Goal: Information Seeking & Learning: Learn about a topic

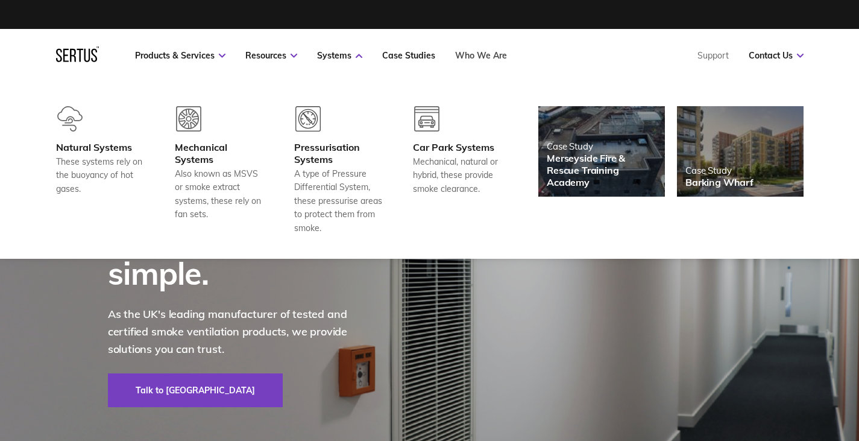
click at [469, 57] on link "Who We Are" at bounding box center [481, 55] width 52 height 11
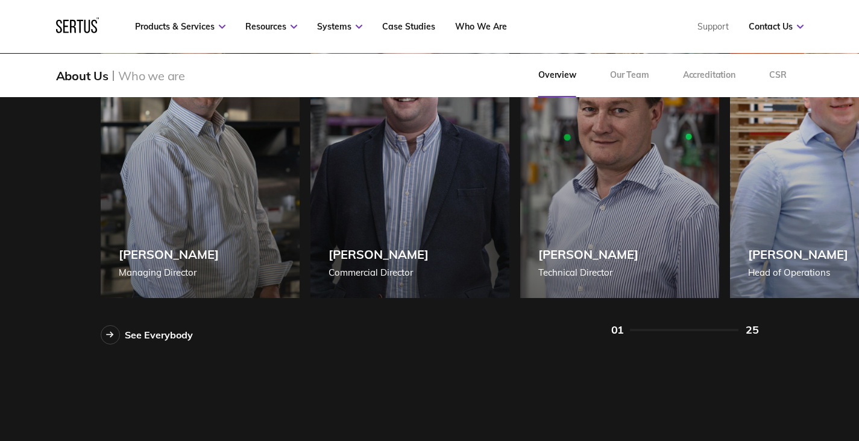
scroll to position [1085, 0]
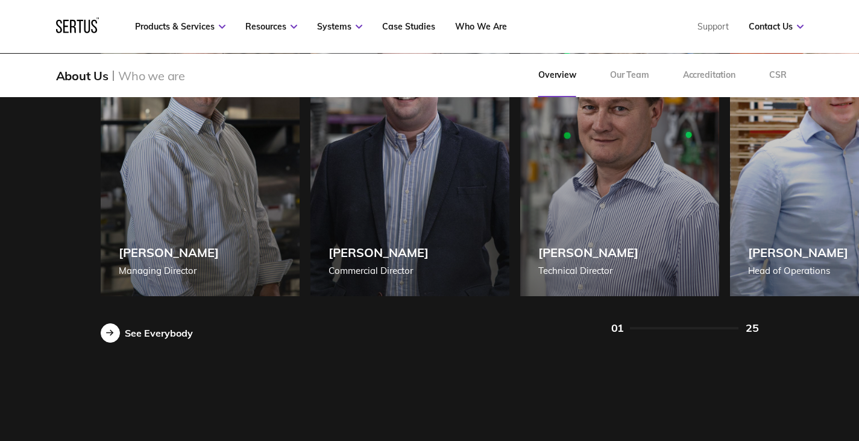
click at [115, 336] on div at bounding box center [110, 332] width 19 height 19
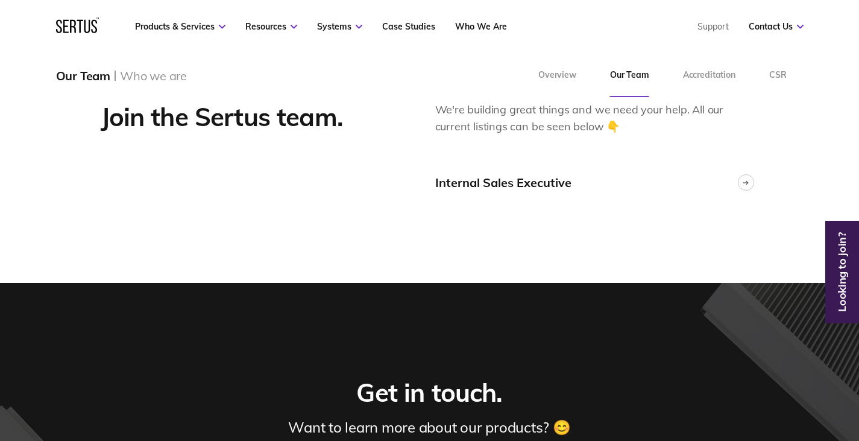
scroll to position [3075, 0]
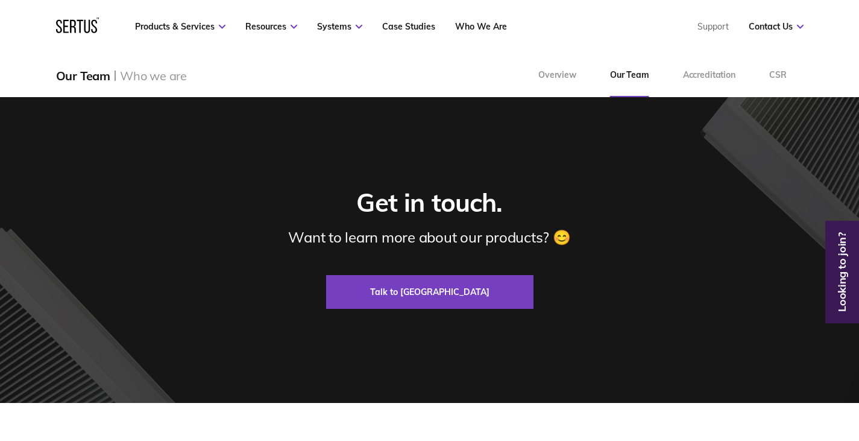
scroll to position [3316, 0]
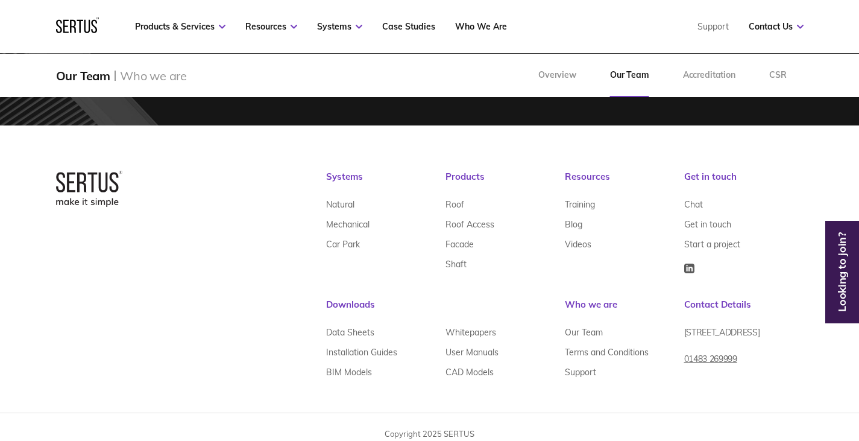
scroll to position [3547, 0]
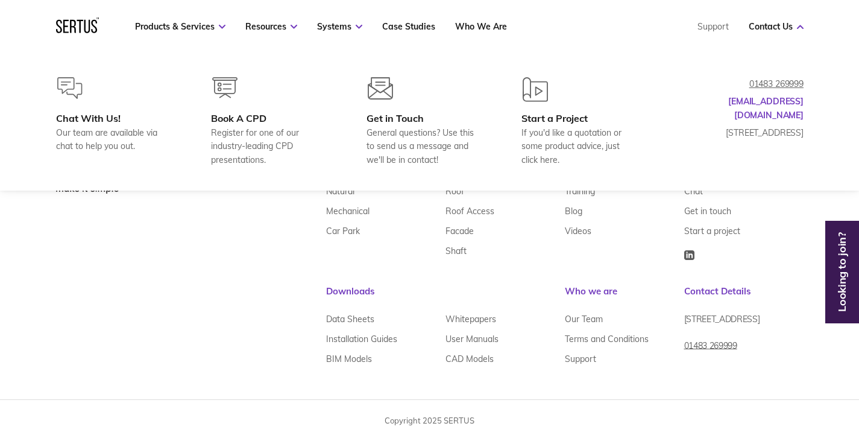
click at [89, 28] on icon at bounding box center [87, 26] width 6 height 13
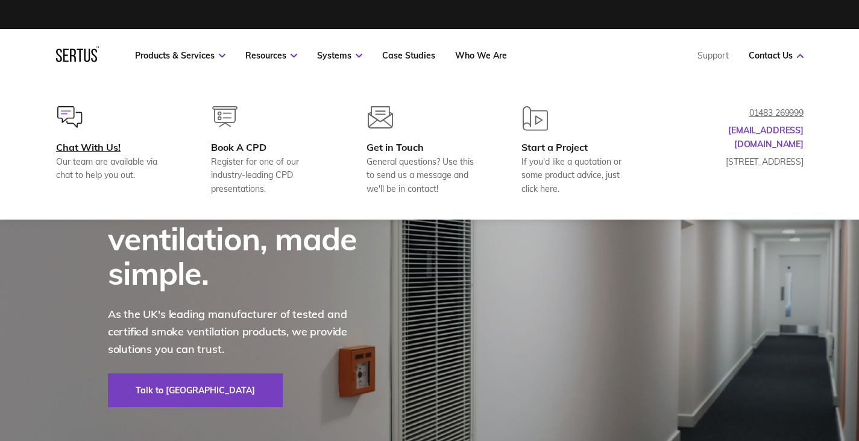
click at [86, 137] on div at bounding box center [114, 123] width 116 height 35
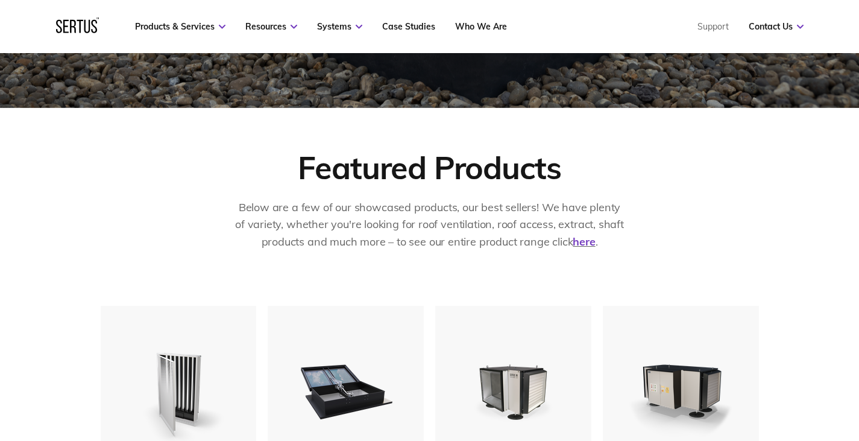
scroll to position [422, 0]
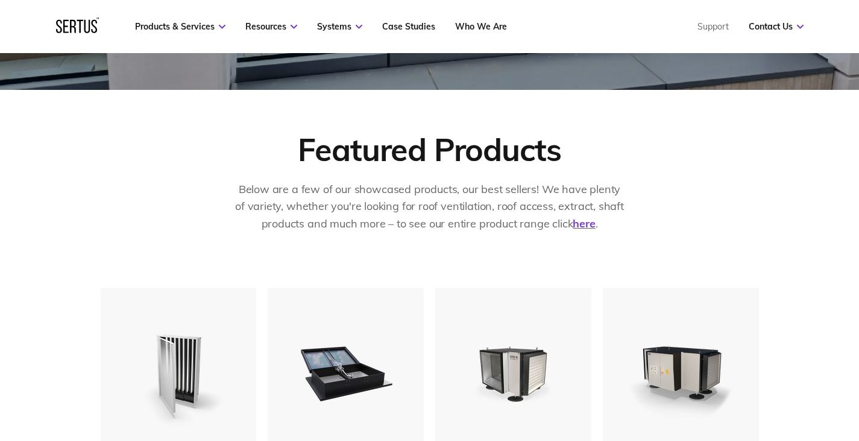
click at [65, 28] on div at bounding box center [77, 26] width 43 height 18
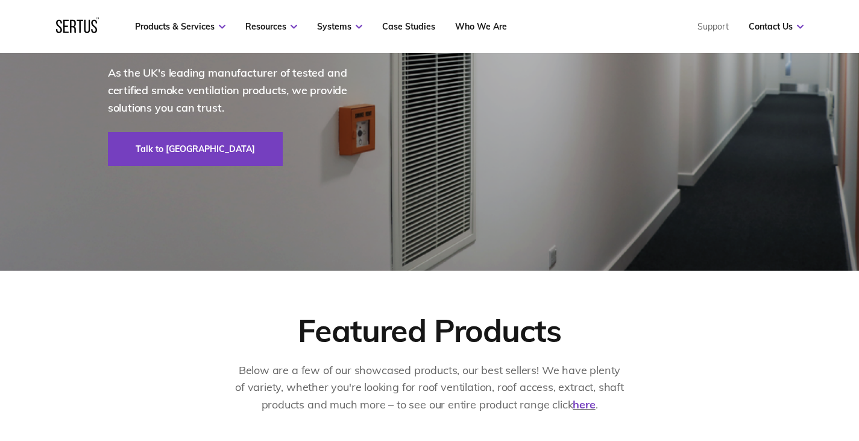
scroll to position [0, 0]
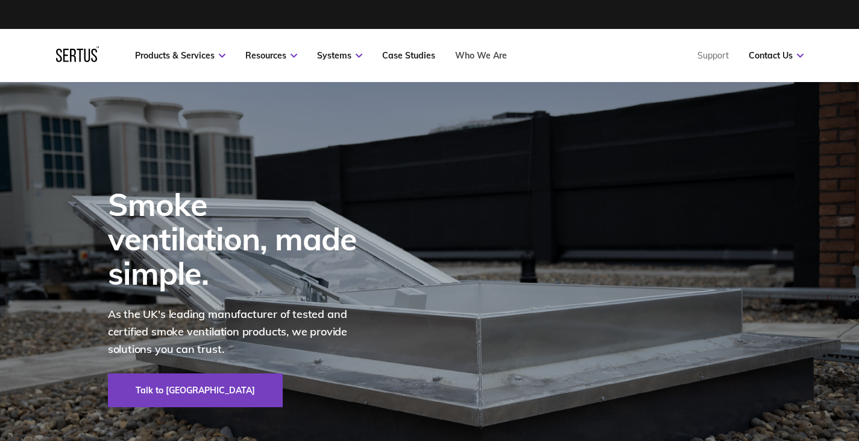
click at [499, 55] on link "Who We Are" at bounding box center [481, 55] width 52 height 11
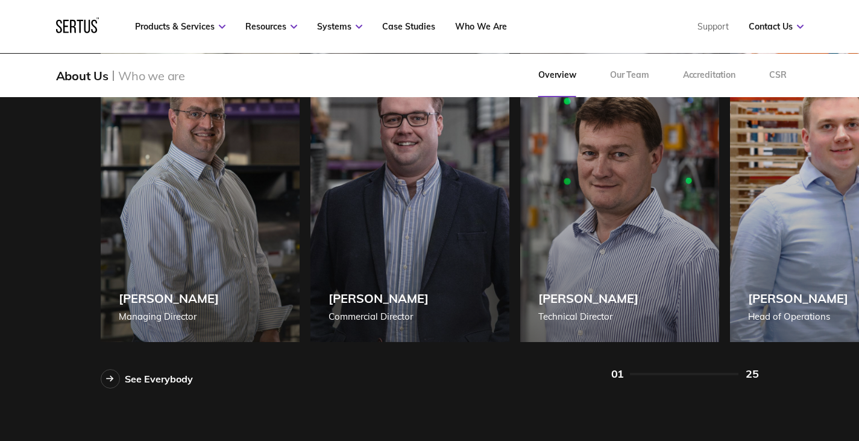
scroll to position [1025, 0]
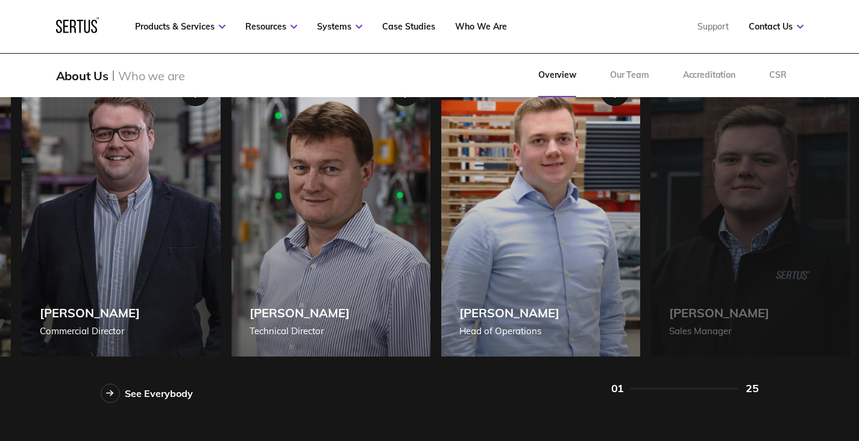
drag, startPoint x: 770, startPoint y: 238, endPoint x: 312, endPoint y: 224, distance: 457.8
click at [441, 223] on div "Daryl James Head of Operations" at bounding box center [540, 210] width 199 height 292
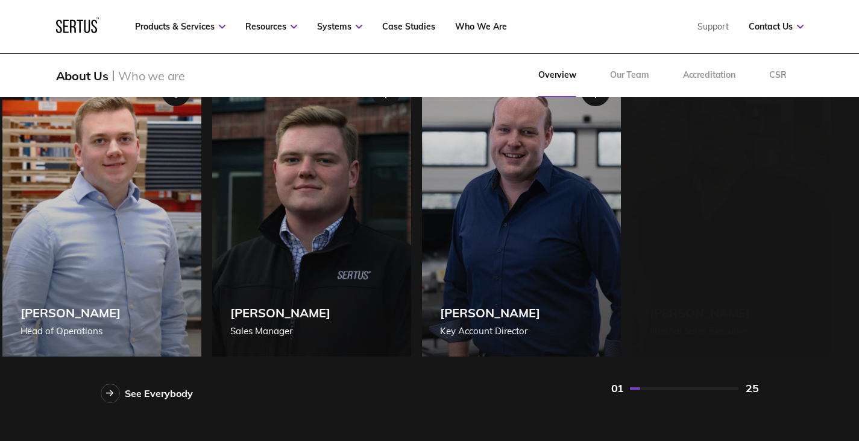
drag, startPoint x: 426, startPoint y: 207, endPoint x: 312, endPoint y: 196, distance: 114.5
click at [422, 199] on div "Josh White Key Account Director" at bounding box center [521, 210] width 199 height 292
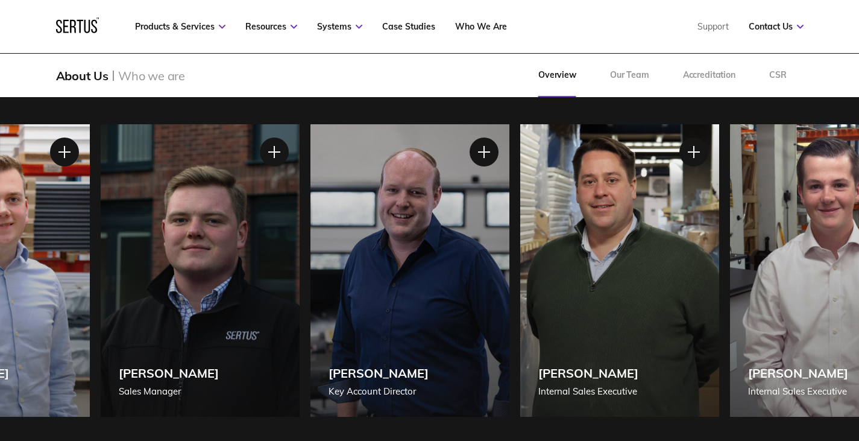
scroll to position [904, 0]
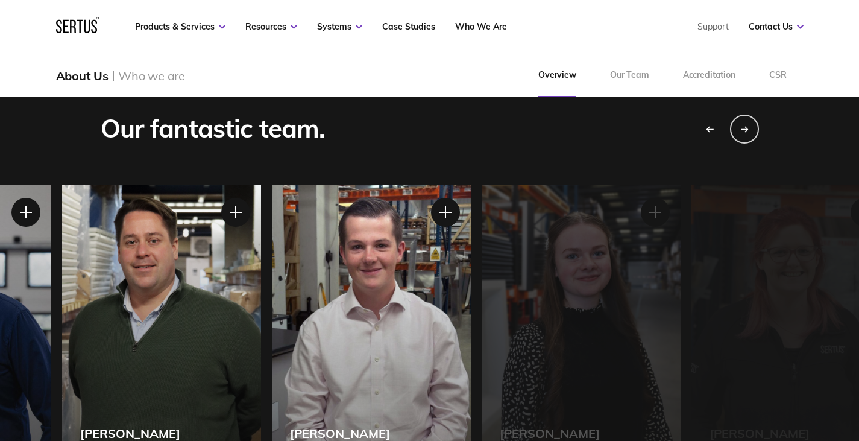
drag, startPoint x: 622, startPoint y: 288, endPoint x: 172, endPoint y: 247, distance: 452.2
click at [172, 249] on div "Frazer Biggs Internal Sales Executive" at bounding box center [161, 330] width 199 height 292
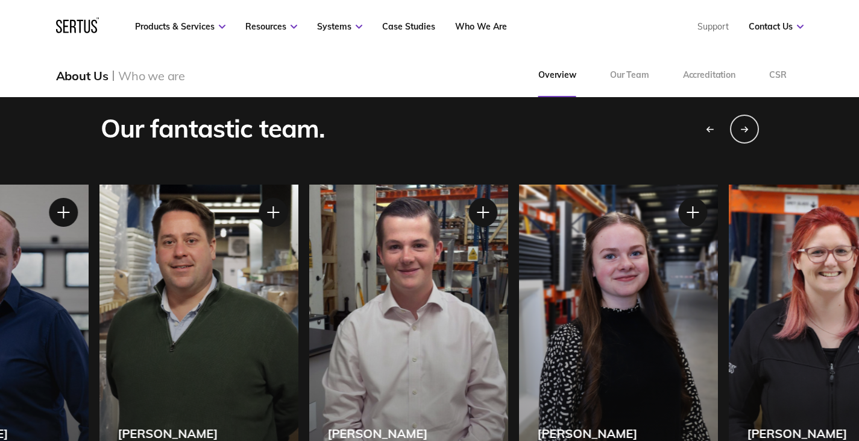
click at [433, 266] on div "Harley Tuffin Internal Sales Executive" at bounding box center [408, 330] width 199 height 292
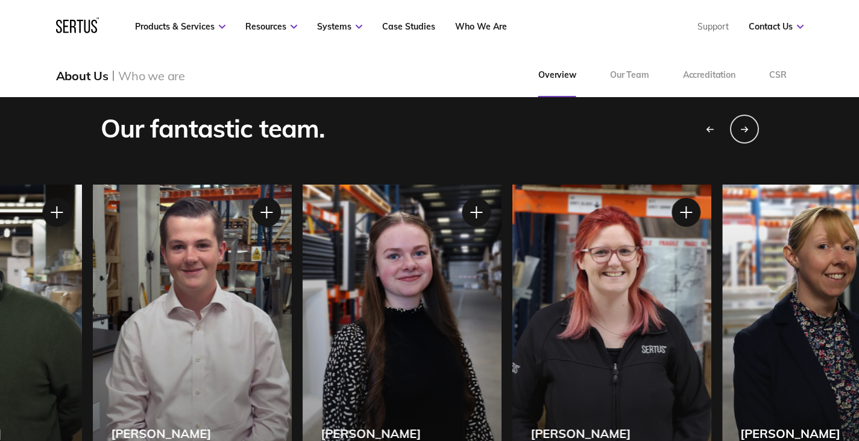
drag, startPoint x: 687, startPoint y: 281, endPoint x: 433, endPoint y: 280, distance: 254.4
click at [512, 279] on div "Kate Bunting Customer Services Manager" at bounding box center [611, 330] width 199 height 292
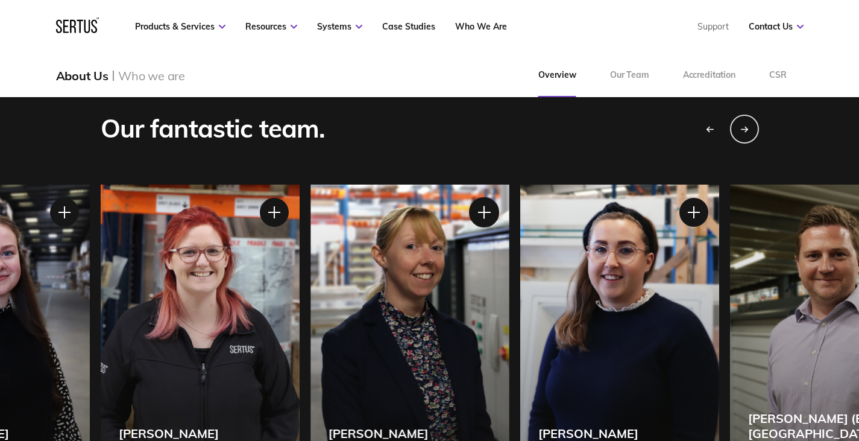
click at [488, 216] on div at bounding box center [483, 212] width 30 height 30
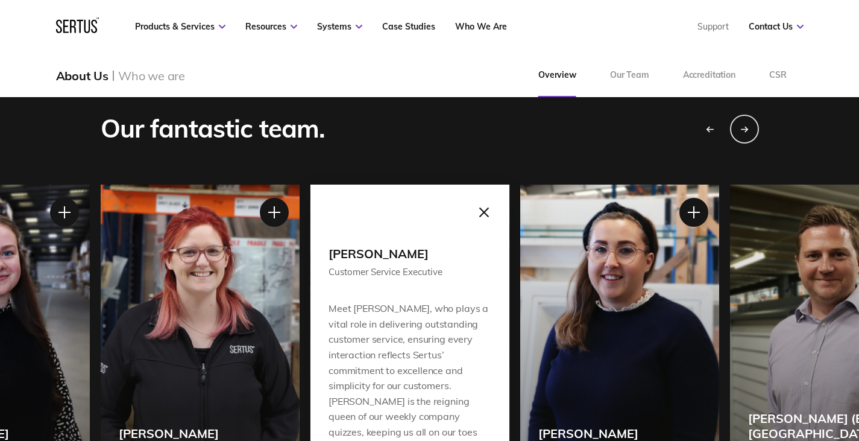
click at [487, 213] on div at bounding box center [483, 212] width 30 height 30
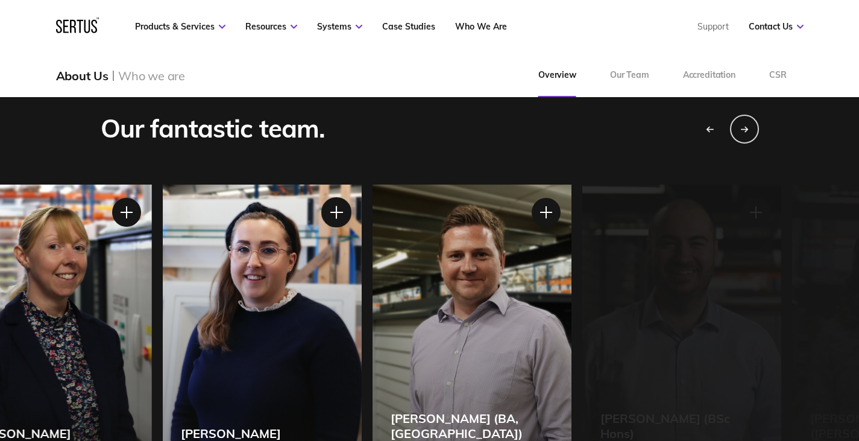
drag, startPoint x: 692, startPoint y: 257, endPoint x: 319, endPoint y: 209, distance: 376.3
click at [320, 184] on div "Emily Gale Customer Service Executive Emily Gale Customer Service Executive Say…" at bounding box center [262, 184] width 199 height 0
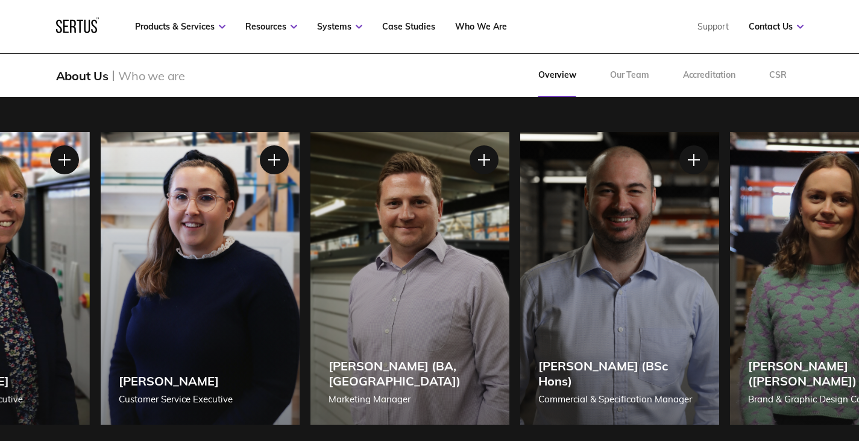
scroll to position [965, 0]
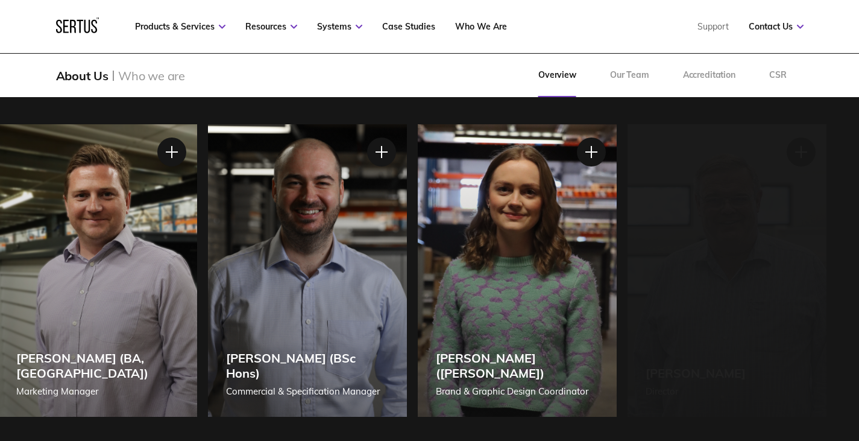
drag, startPoint x: 778, startPoint y: 261, endPoint x: 253, endPoint y: 238, distance: 525.6
click at [418, 238] on div "Katy Jennings (BA Hons) Brand & Graphic Design Coordinator" at bounding box center [517, 270] width 199 height 292
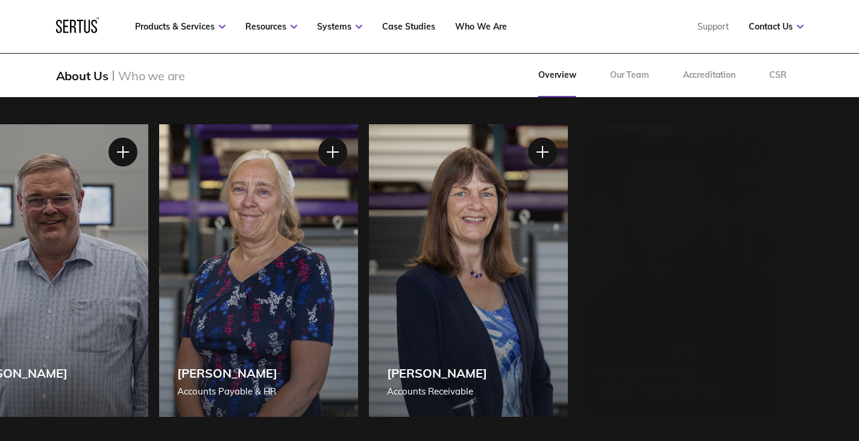
drag, startPoint x: 763, startPoint y: 243, endPoint x: 283, endPoint y: 207, distance: 481.2
click at [369, 213] on div "Mandy Lovell Accounts Receivable" at bounding box center [468, 270] width 199 height 292
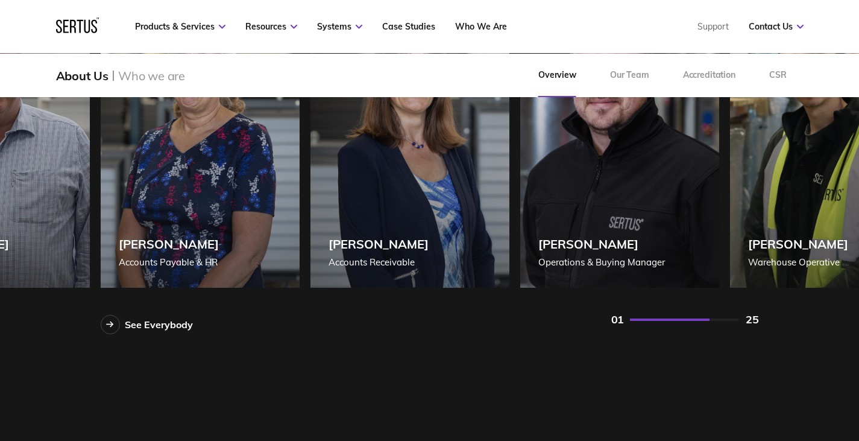
scroll to position [1025, 0]
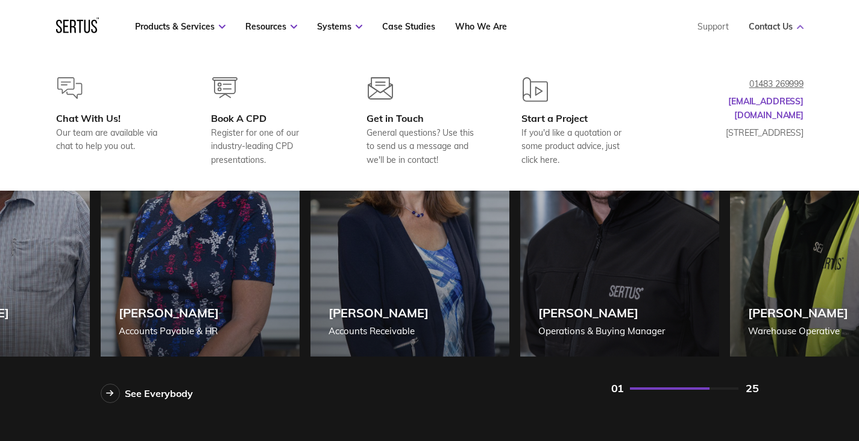
click at [783, 22] on link "Contact Us" at bounding box center [776, 26] width 55 height 11
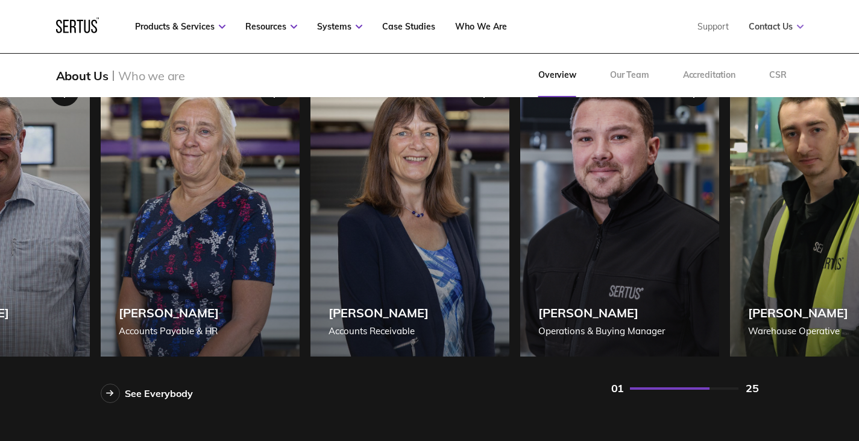
click at [760, 25] on link "Contact Us" at bounding box center [776, 26] width 55 height 11
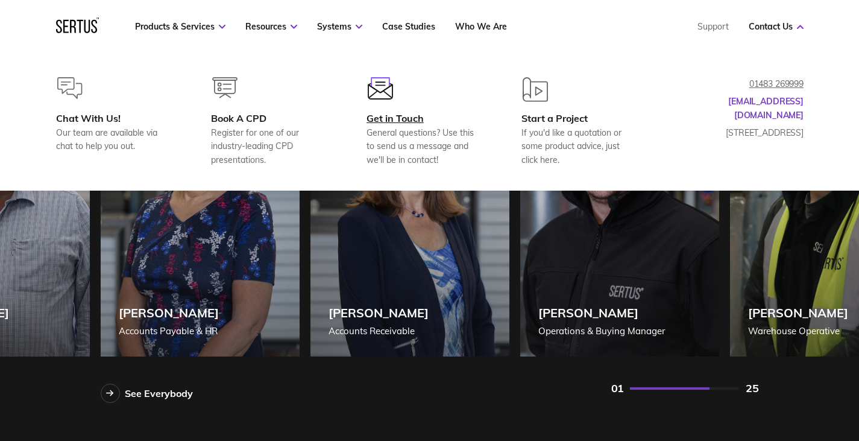
click at [414, 115] on div "Get in Touch" at bounding box center [425, 118] width 116 height 12
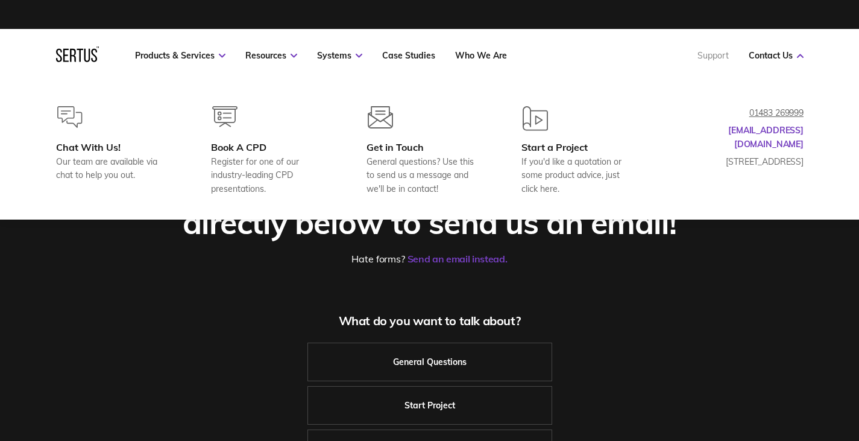
click at [724, 52] on link "Support" at bounding box center [713, 55] width 31 height 11
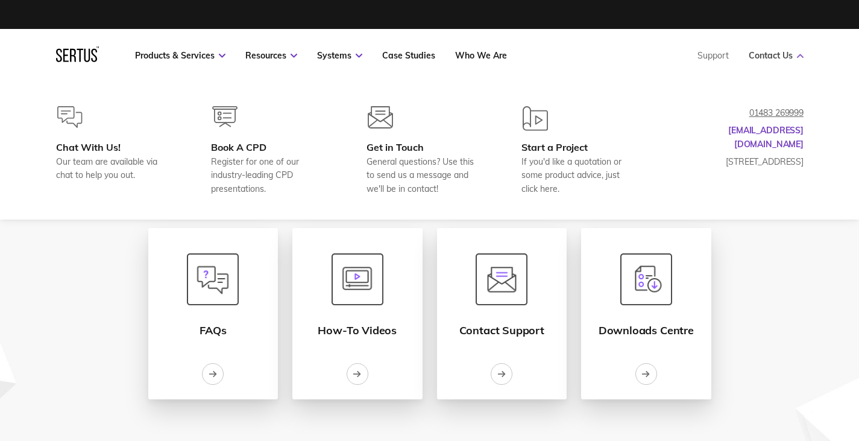
click at [798, 52] on link "Contact Us" at bounding box center [776, 55] width 55 height 11
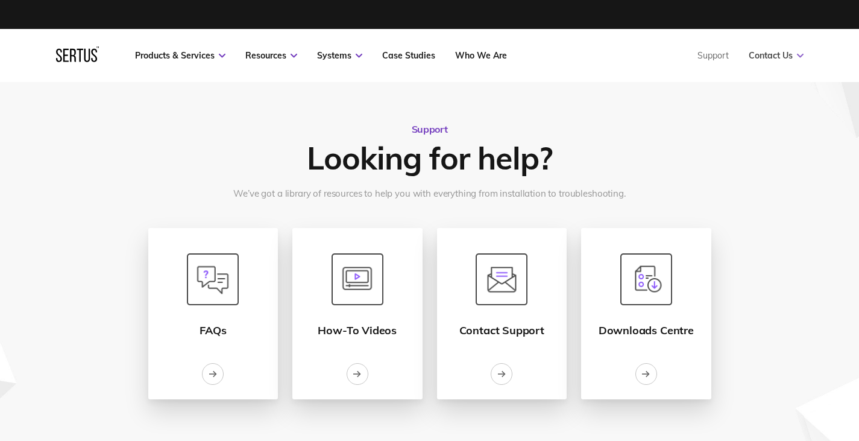
click at [798, 52] on link "Contact Us" at bounding box center [776, 55] width 55 height 11
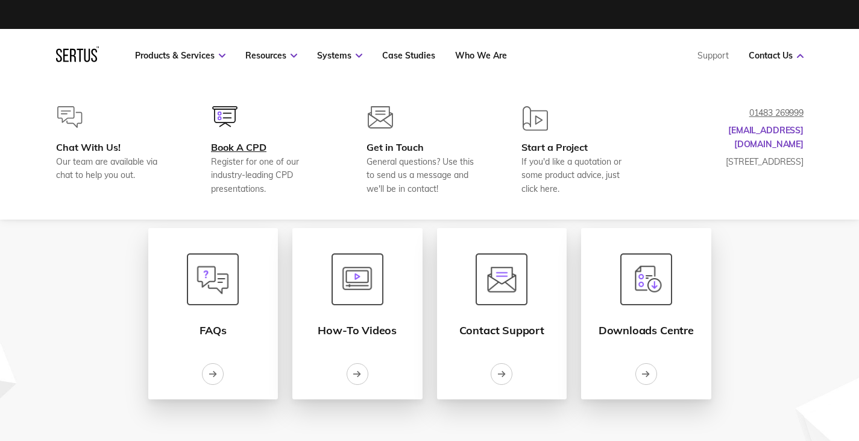
click at [244, 113] on div at bounding box center [269, 123] width 116 height 35
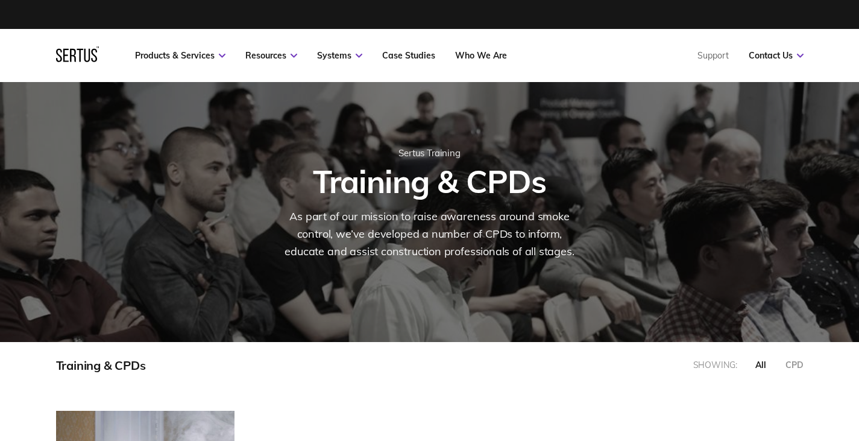
scroll to position [608, 766]
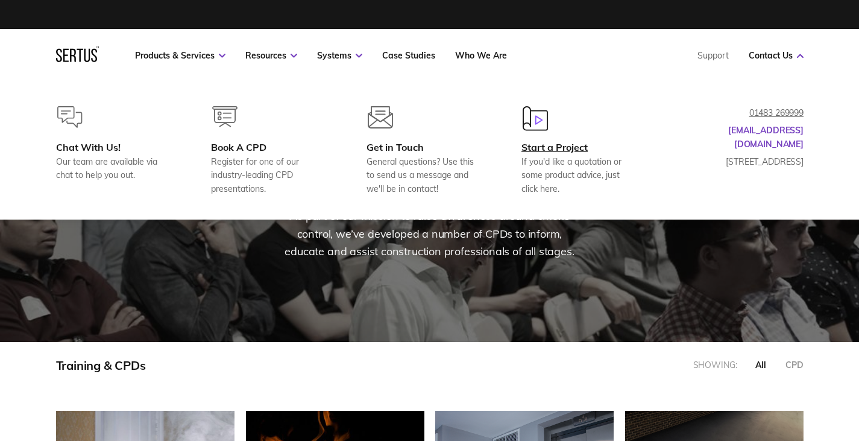
click at [538, 146] on div "Start a Project" at bounding box center [580, 147] width 116 height 12
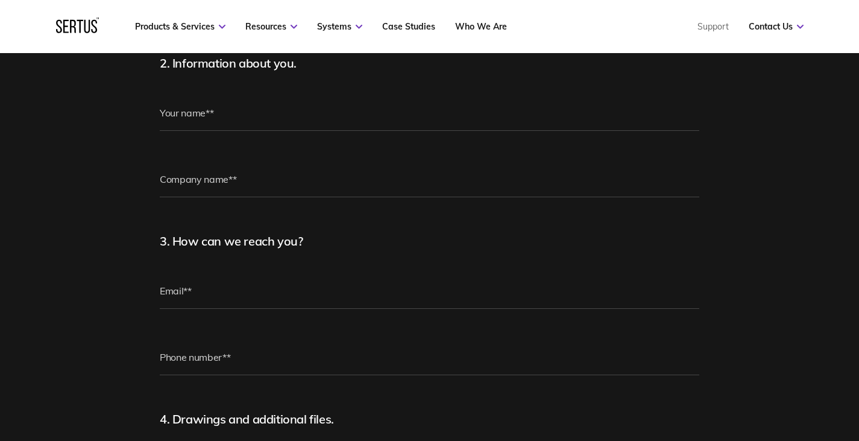
scroll to position [724, 0]
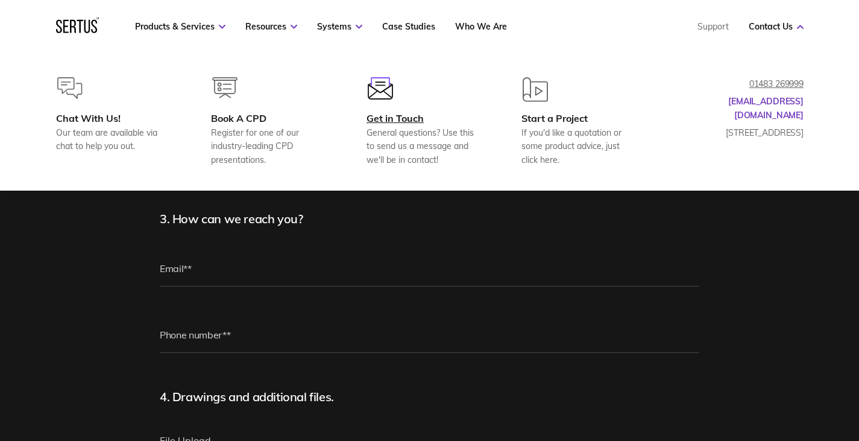
click at [412, 112] on div "Get in Touch" at bounding box center [425, 118] width 116 height 12
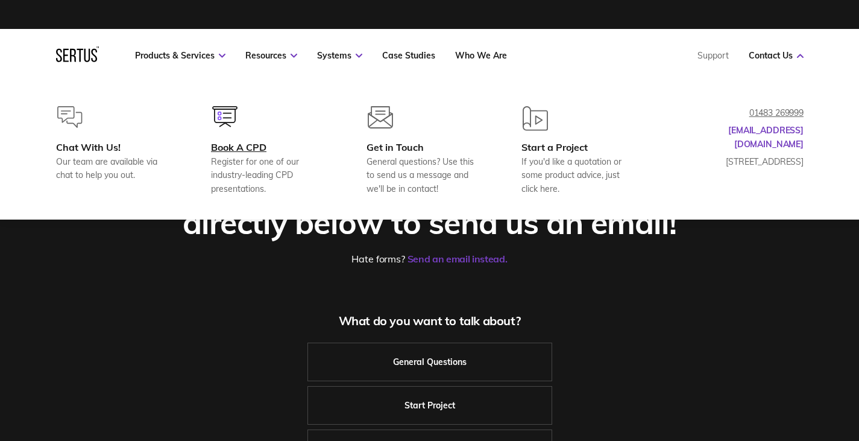
click at [259, 145] on div "Book A CPD" at bounding box center [269, 147] width 116 height 12
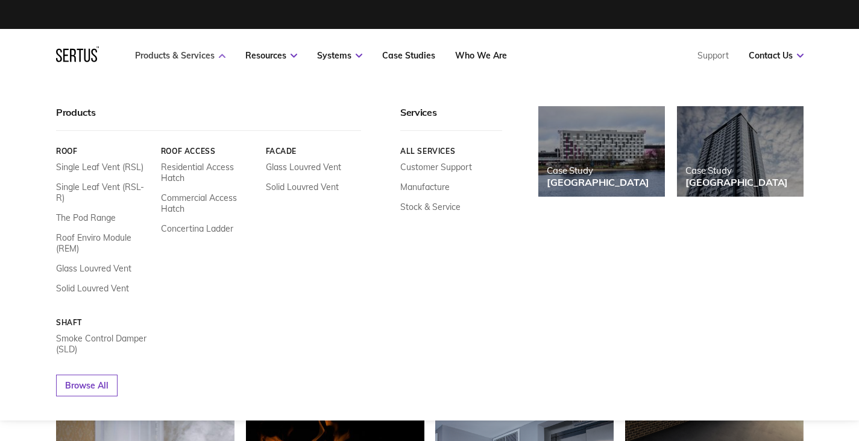
click at [191, 58] on link "Products & Services" at bounding box center [180, 55] width 90 height 11
click at [186, 56] on link "Products & Services" at bounding box center [180, 55] width 90 height 11
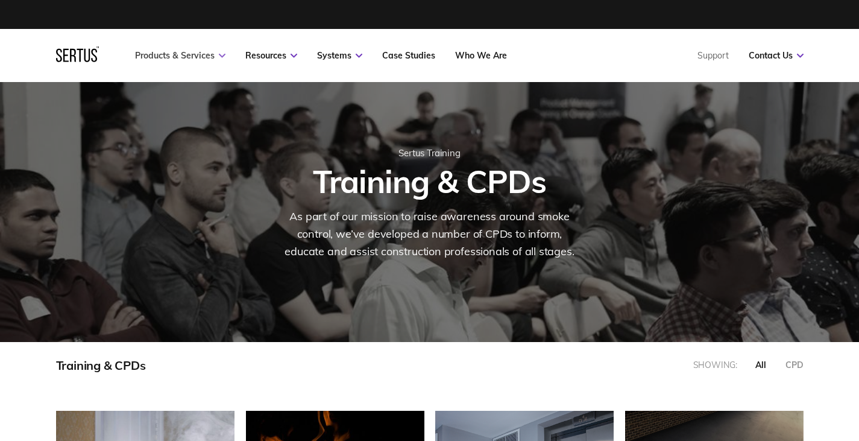
click at [186, 56] on link "Products & Services" at bounding box center [180, 55] width 90 height 11
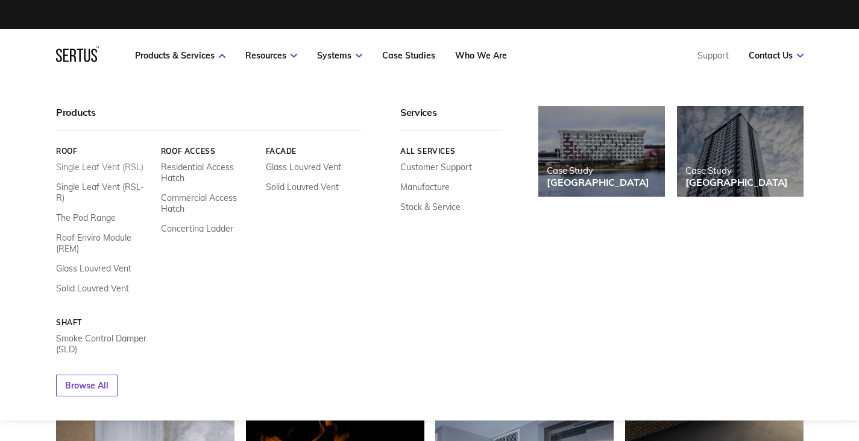
click at [103, 168] on link "Single Leaf Vent (RSL)" at bounding box center [99, 167] width 87 height 11
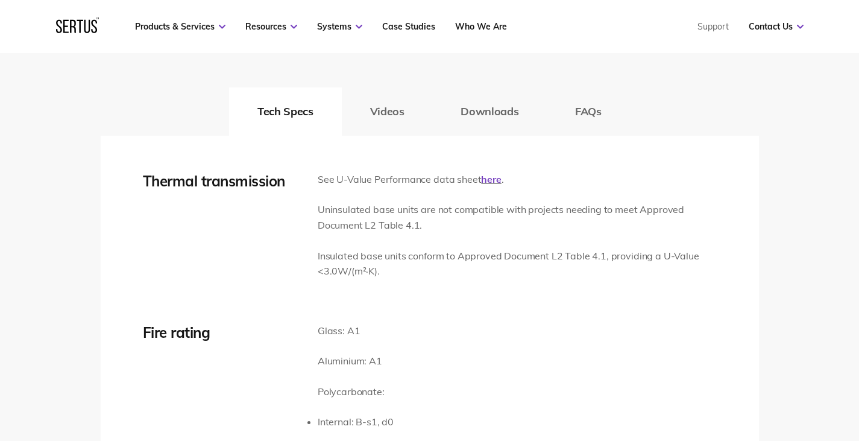
scroll to position [1869, 0]
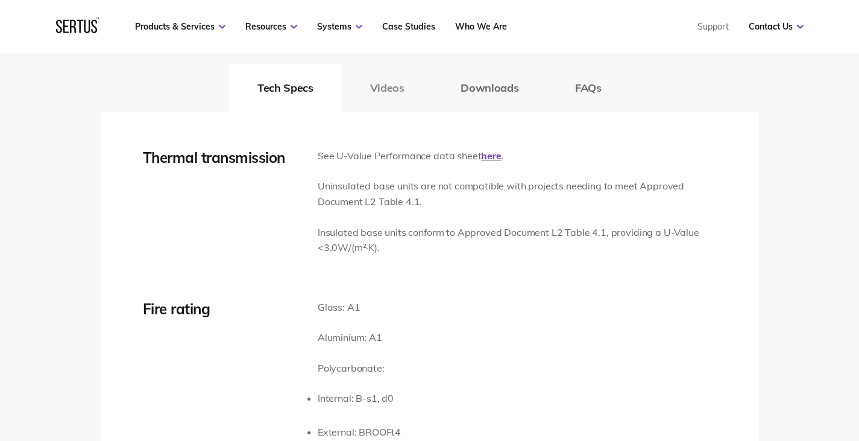
click at [391, 95] on button "Videos" at bounding box center [387, 88] width 91 height 48
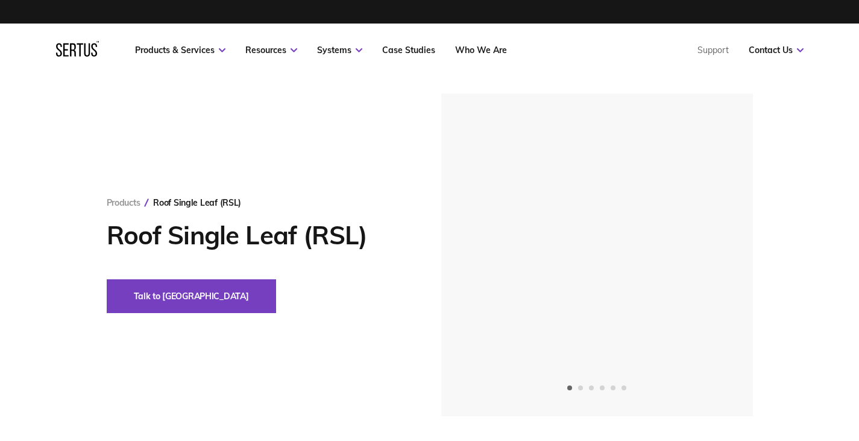
scroll to position [0, 0]
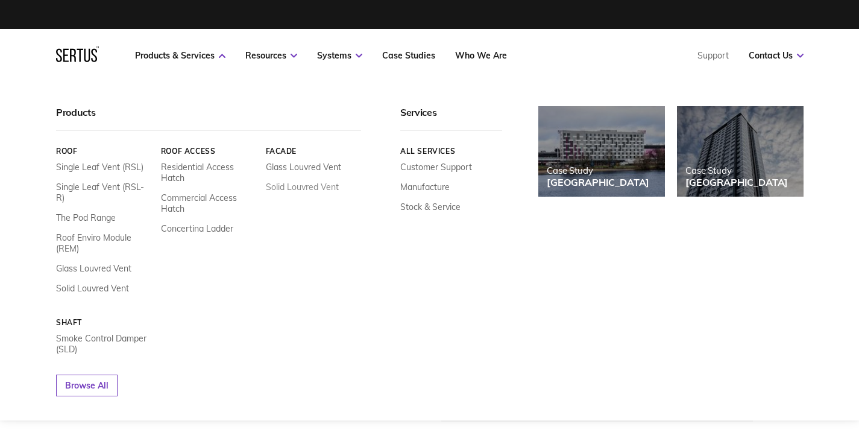
click at [309, 188] on link "Solid Louvred Vent" at bounding box center [301, 186] width 73 height 11
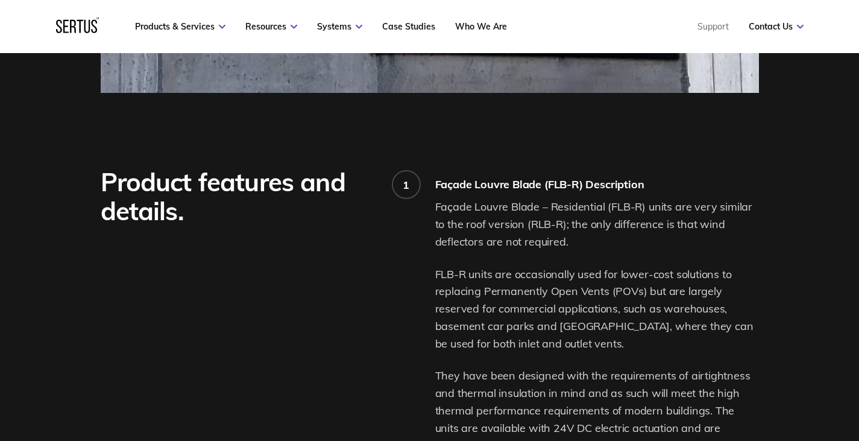
scroll to position [844, 0]
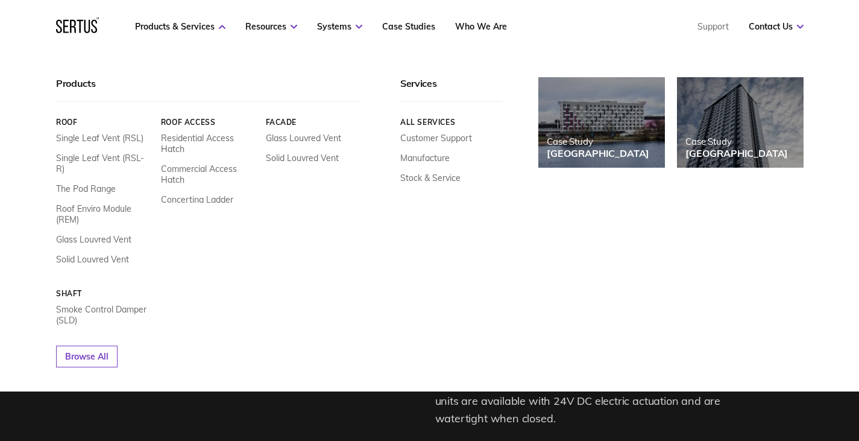
click at [66, 23] on icon at bounding box center [77, 25] width 43 height 16
